Goal: Information Seeking & Learning: Compare options

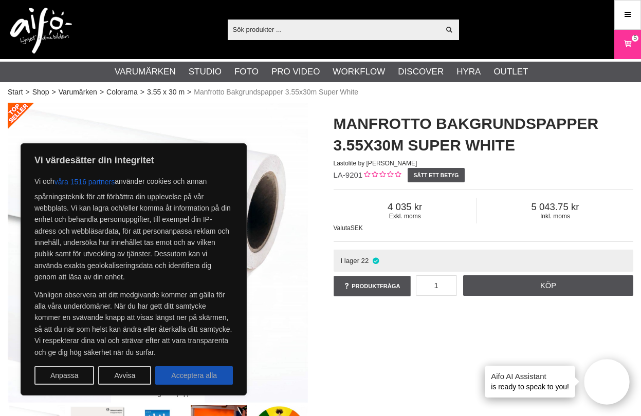
click at [182, 375] on button "Acceptera alla" at bounding box center [194, 375] width 78 height 18
checkbox input "true"
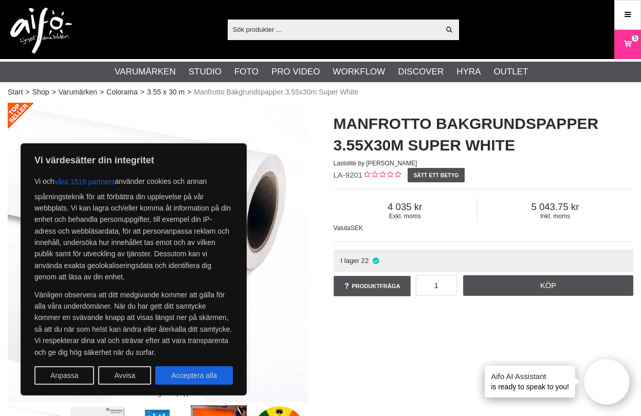
checkbox input "true"
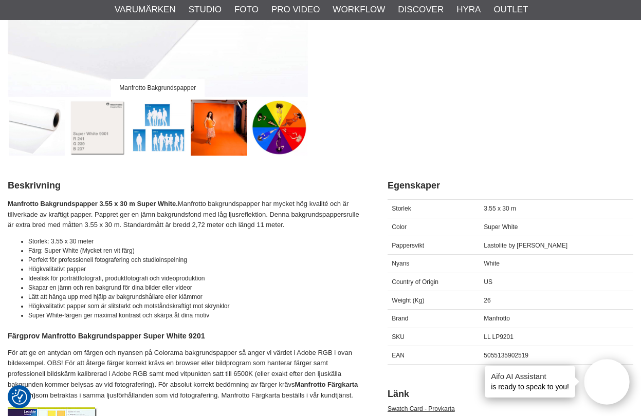
scroll to position [351, 0]
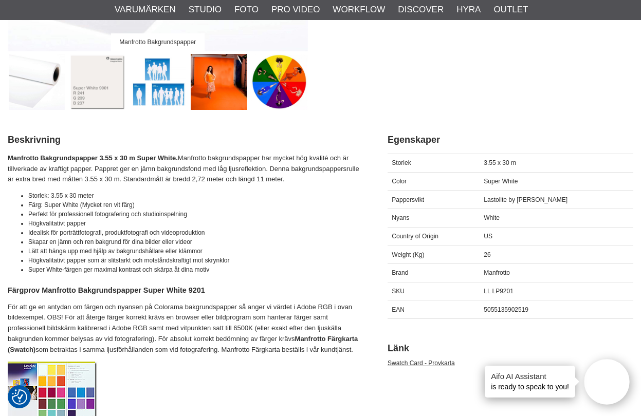
click at [105, 89] on img at bounding box center [97, 82] width 57 height 57
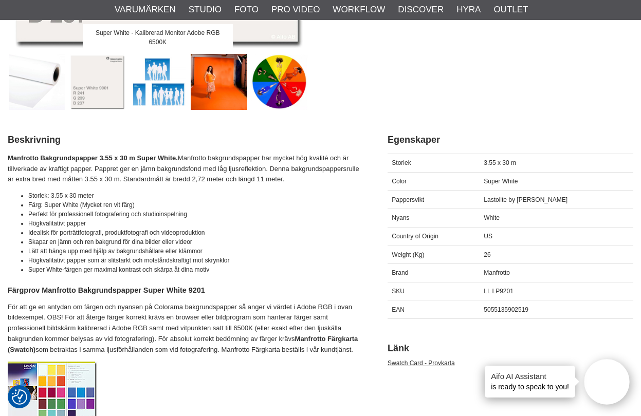
click at [67, 376] on img at bounding box center [53, 394] width 90 height 65
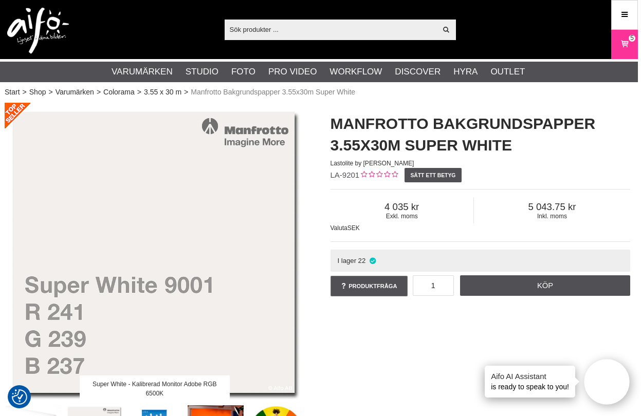
scroll to position [0, 3]
click at [171, 89] on link "3.55 x 30 m" at bounding box center [163, 92] width 38 height 11
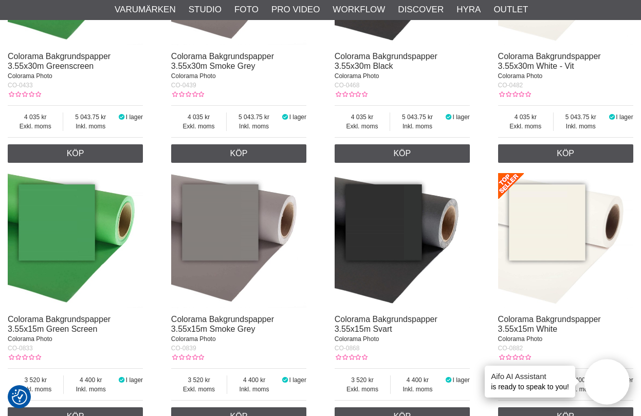
scroll to position [515, 0]
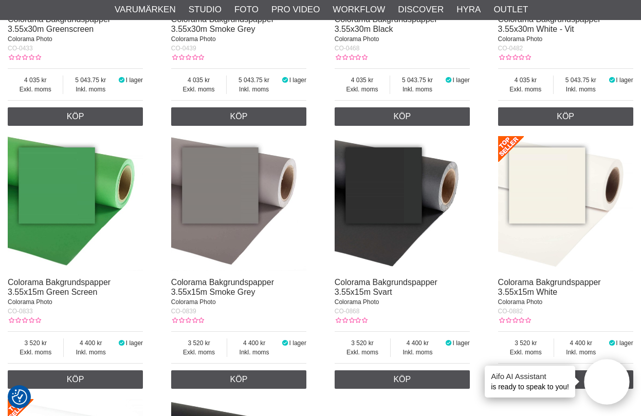
click at [547, 192] on img at bounding box center [565, 203] width 135 height 135
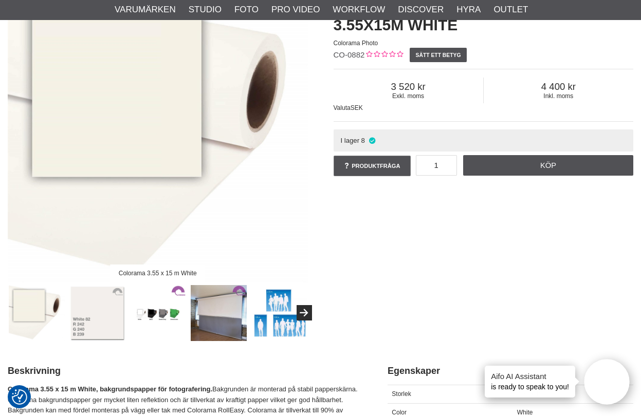
scroll to position [184, 0]
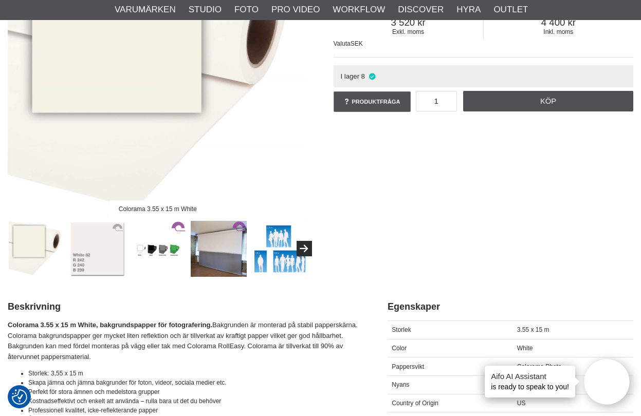
click at [218, 256] on img at bounding box center [219, 249] width 57 height 57
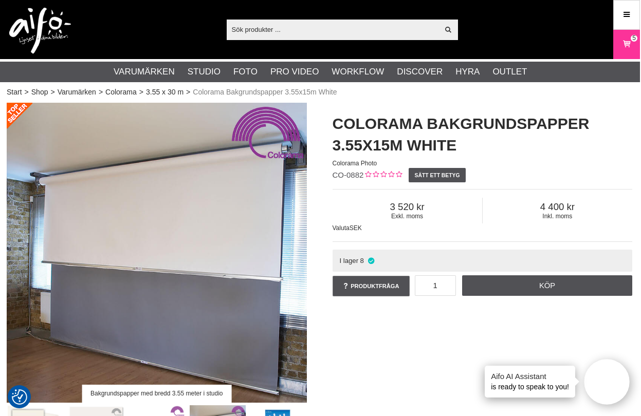
scroll to position [0, 1]
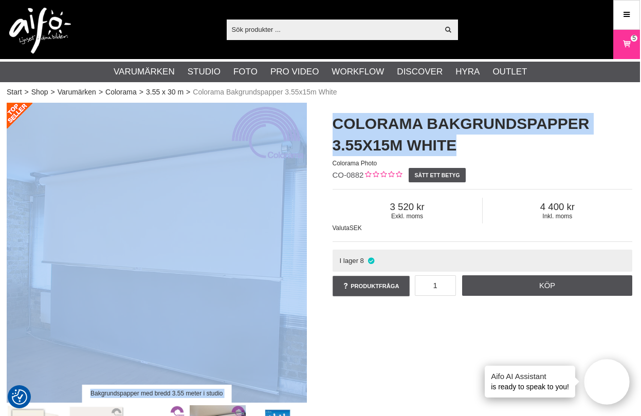
drag, startPoint x: 461, startPoint y: 145, endPoint x: 317, endPoint y: 125, distance: 145.2
click at [317, 125] on div "Bakgrundspapper med bredd 3.55 meter i studio Colorama Bakgrundspapper 3.55x15m…" at bounding box center [319, 282] width 651 height 359
copy div "Bakgrundspapper med bredd 3.55 meter i studio Colorama Bakgrundspapper 3.55x15m…"
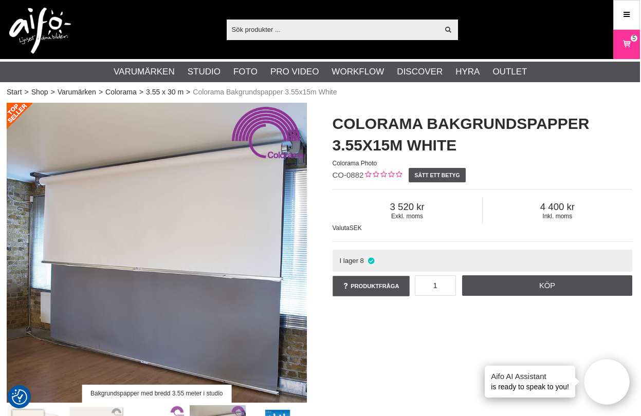
click at [367, 352] on div "Bakgrundspapper med bredd 3.55 meter i studio Colorama Bakgrundspapper 3.55x15m…" at bounding box center [319, 282] width 651 height 359
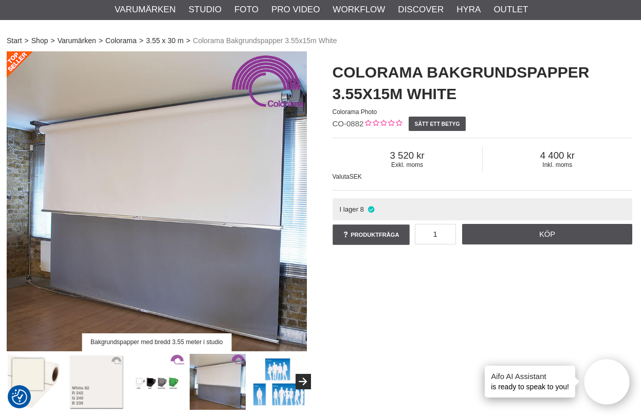
scroll to position [58, 1]
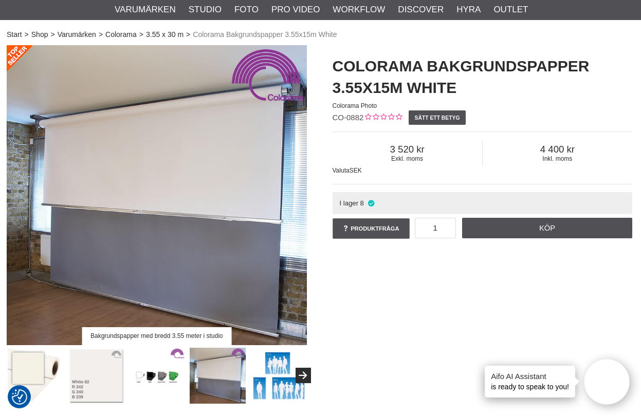
click at [277, 394] on img at bounding box center [278, 376] width 57 height 57
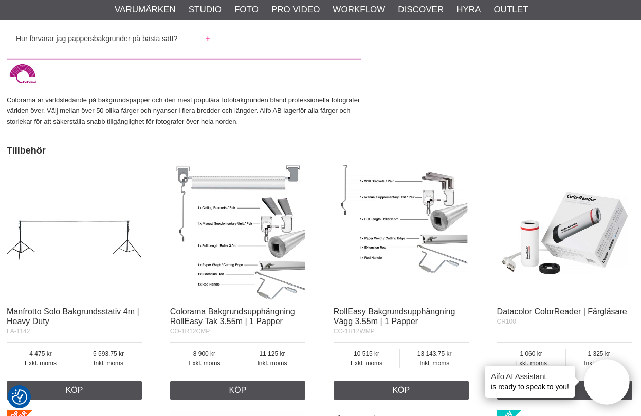
scroll to position [945, 1]
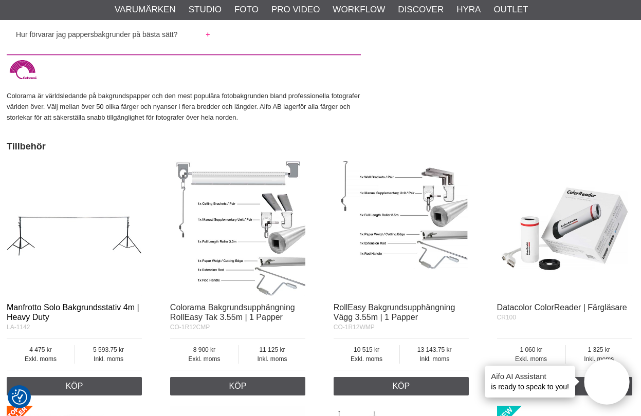
click at [109, 303] on link "Manfrotto Solo Bakgrundsstativ 4m | Heavy Duty" at bounding box center [73, 312] width 133 height 18
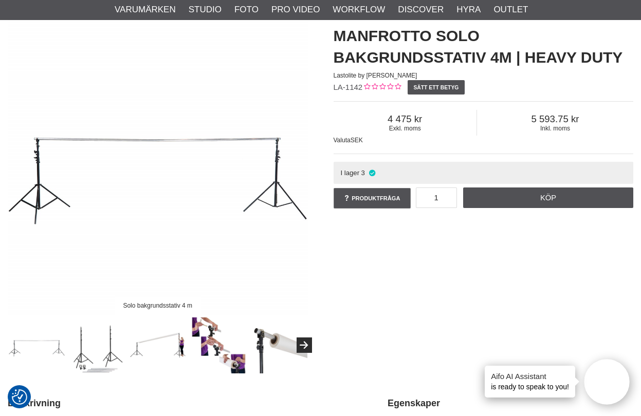
scroll to position [93, 0]
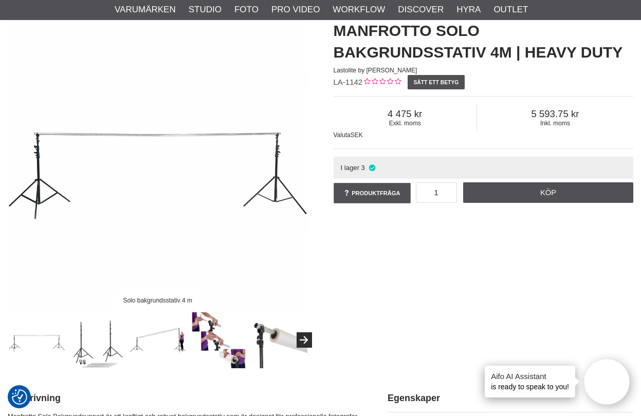
click at [260, 337] on img at bounding box center [279, 340] width 57 height 57
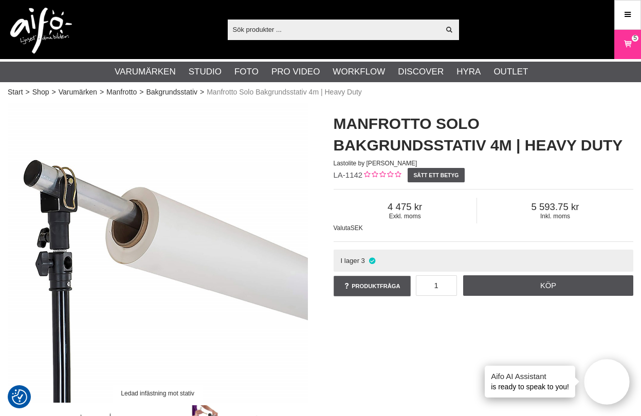
scroll to position [0, 0]
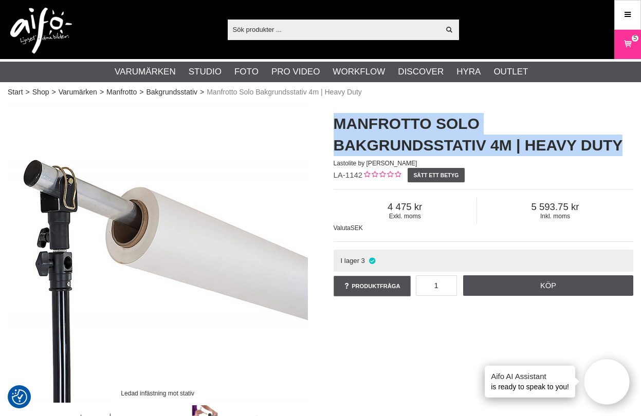
drag, startPoint x: 331, startPoint y: 123, endPoint x: 630, endPoint y: 139, distance: 300.0
click at [631, 140] on div "Manfrotto Solo Bakgrundsstativ 4m | Heavy Duty Lastolite by Manfrotto LA-1142 S…" at bounding box center [484, 206] width 326 height 206
copy h1 "Manfrotto Solo Bakgrundsstativ 4m | Heavy Duty"
